Goal: Information Seeking & Learning: Learn about a topic

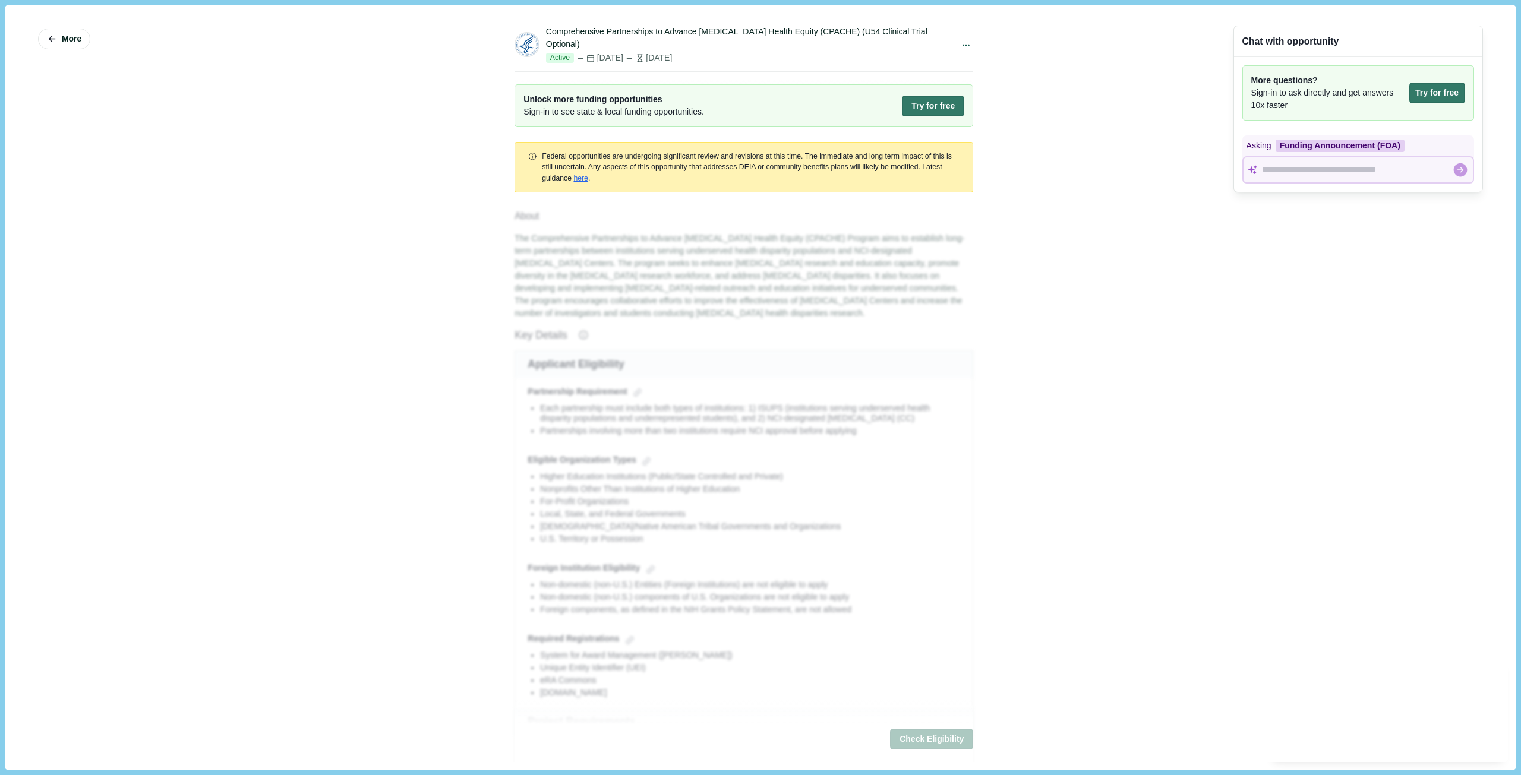
click at [614, 52] on div "[DATE]" at bounding box center [599, 58] width 47 height 12
click at [672, 52] on div "[DATE]" at bounding box center [648, 58] width 47 height 12
click at [932, 96] on button "Try for free" at bounding box center [933, 106] width 62 height 21
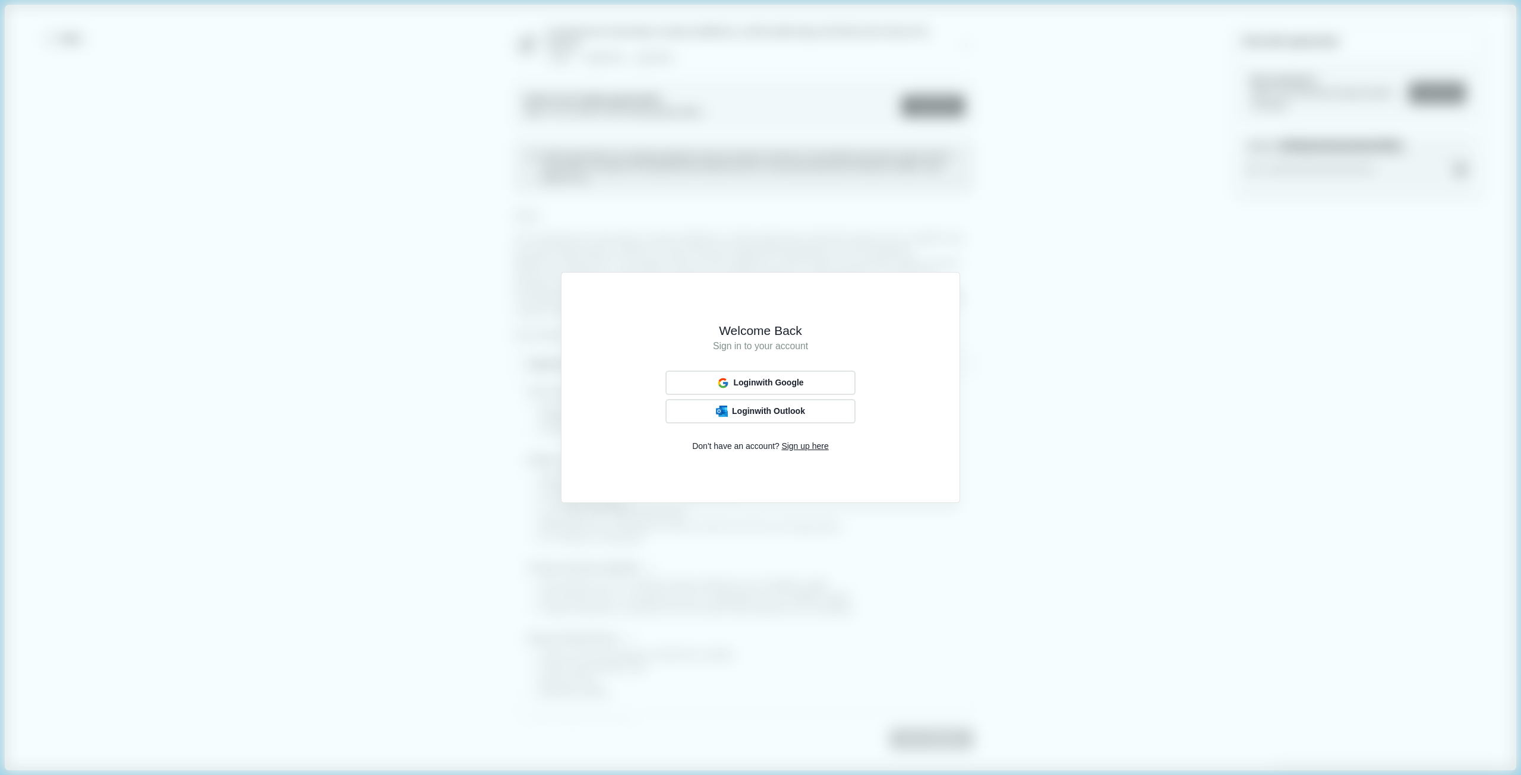
click at [1246, 394] on div "Welcome Back Sign in to your account Login with Google Login with Outlook Don't…" at bounding box center [760, 387] width 1521 height 775
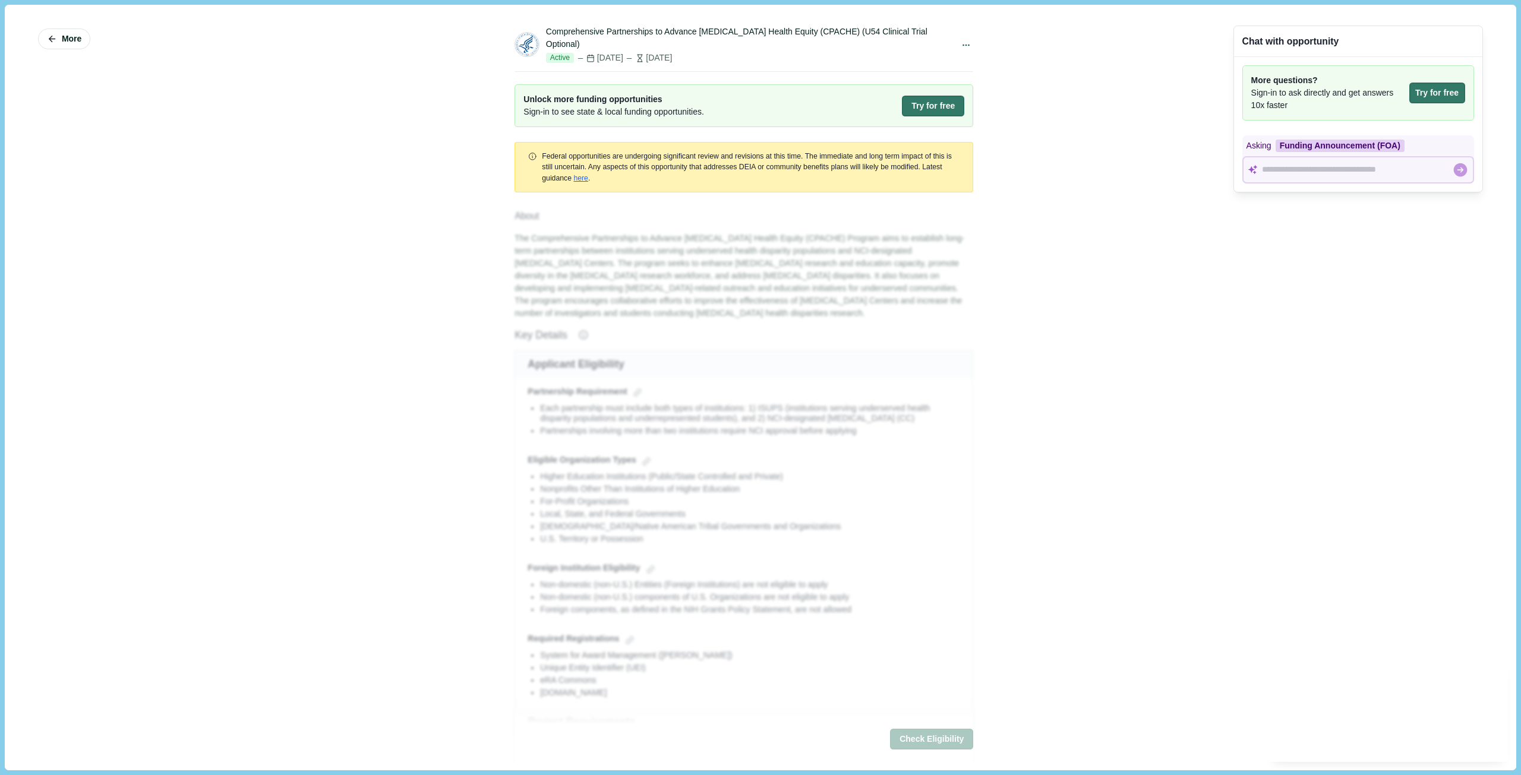
click at [1195, 450] on div "More Comprehensive Partnerships to Advance [MEDICAL_DATA] Health Equity (CPACHE…" at bounding box center [760, 387] width 1494 height 749
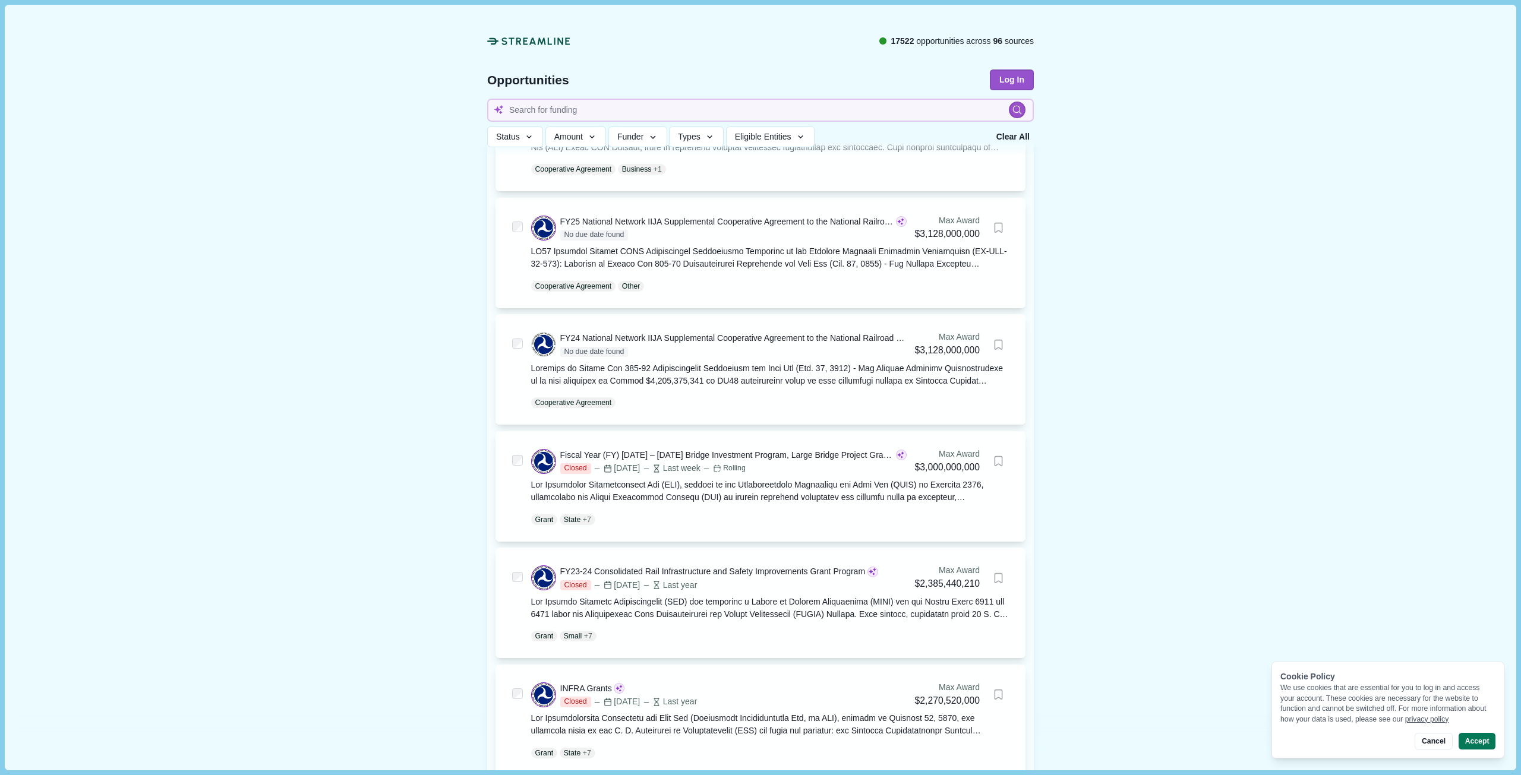
scroll to position [416, 0]
